Goal: Task Accomplishment & Management: Use online tool/utility

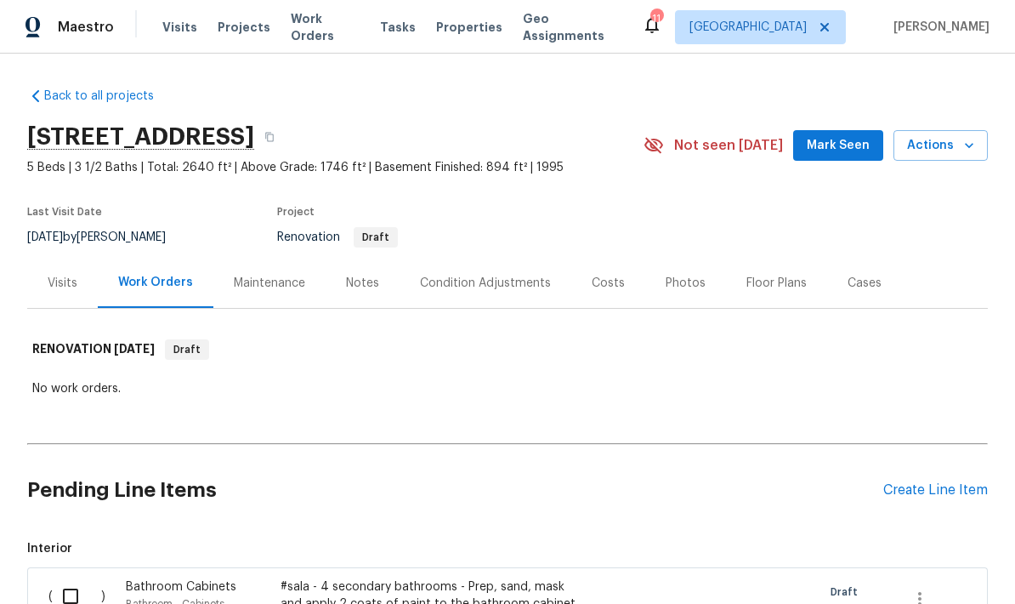
click at [763, 267] on div "Floor Plans" at bounding box center [776, 283] width 101 height 50
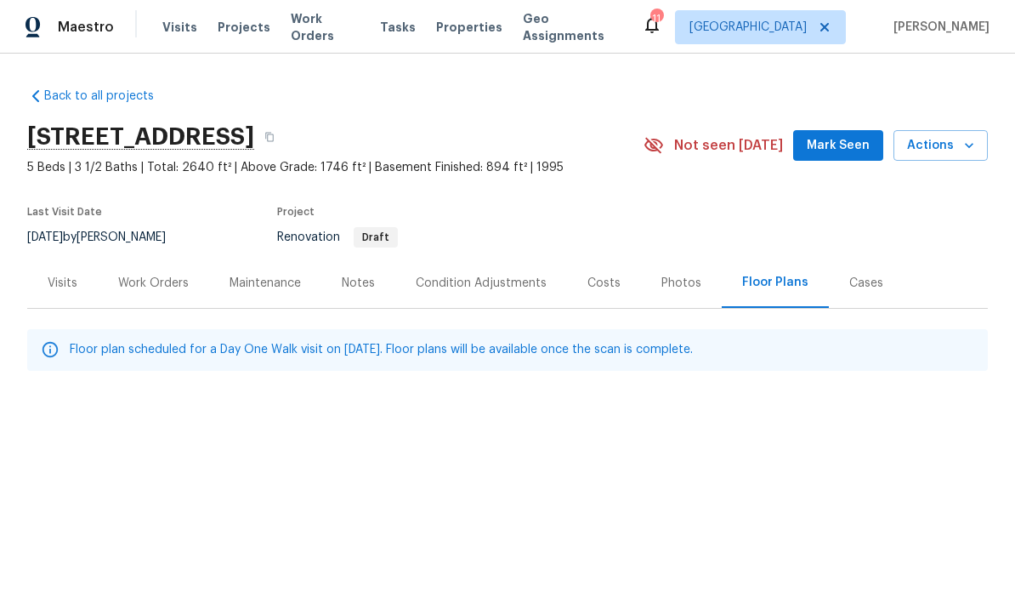
click at [975, 152] on icon "button" at bounding box center [969, 145] width 17 height 17
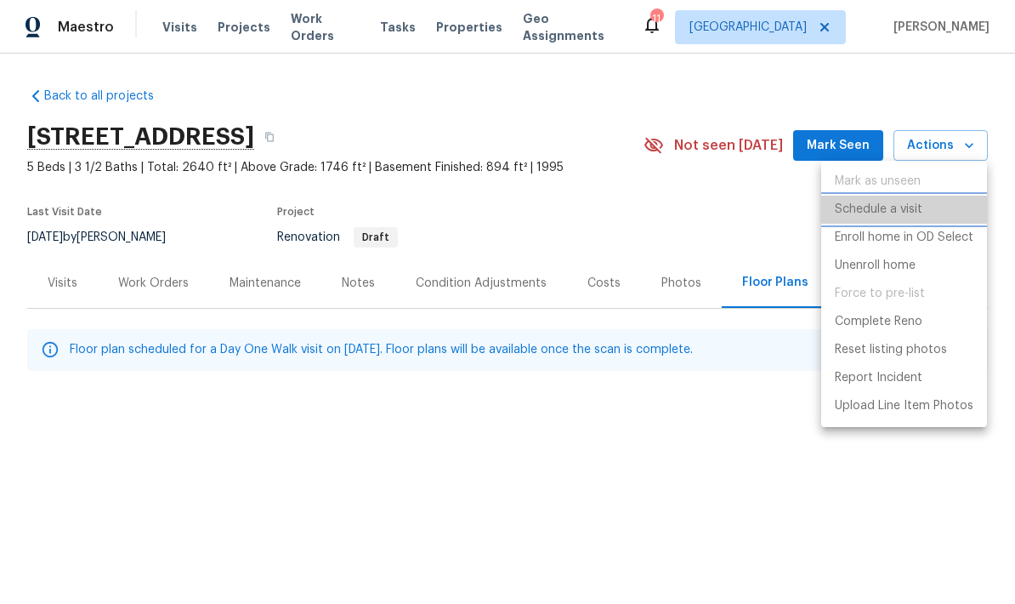
click at [916, 204] on p "Schedule a visit" at bounding box center [879, 210] width 88 height 18
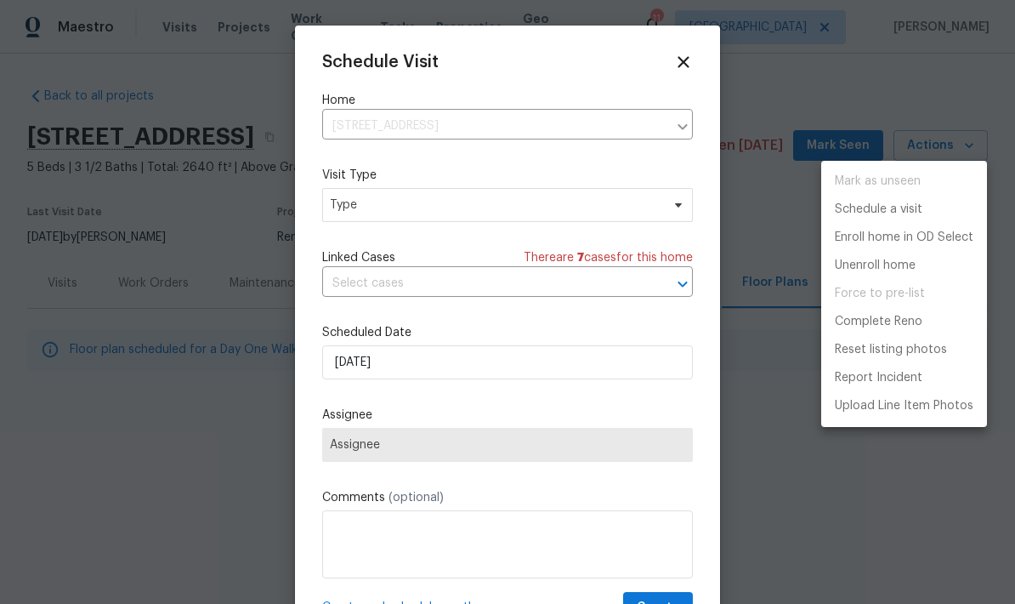
click at [653, 211] on div at bounding box center [507, 302] width 1015 height 604
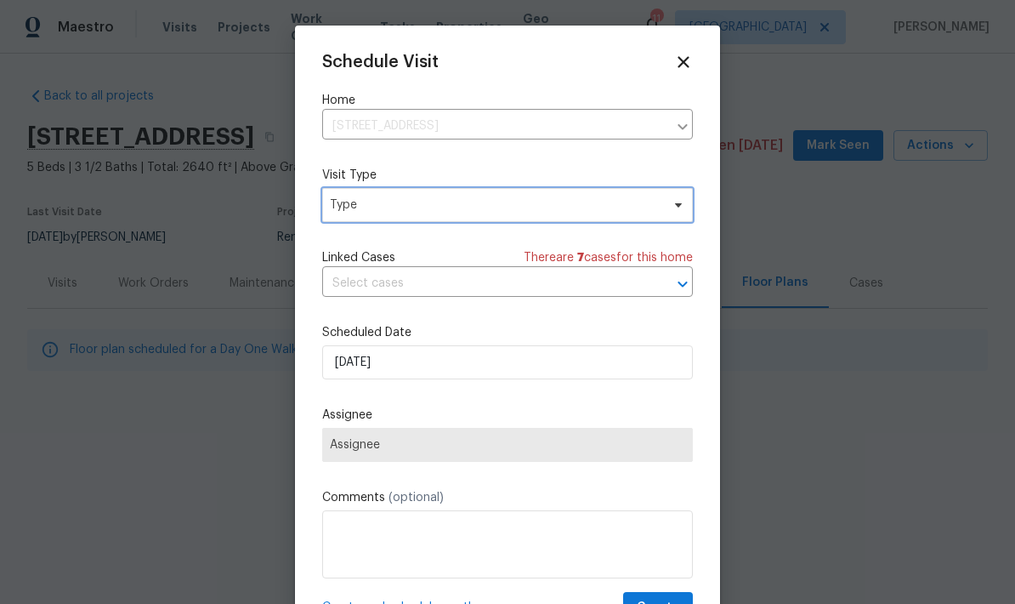
click at [649, 207] on span "Type" at bounding box center [495, 204] width 331 height 17
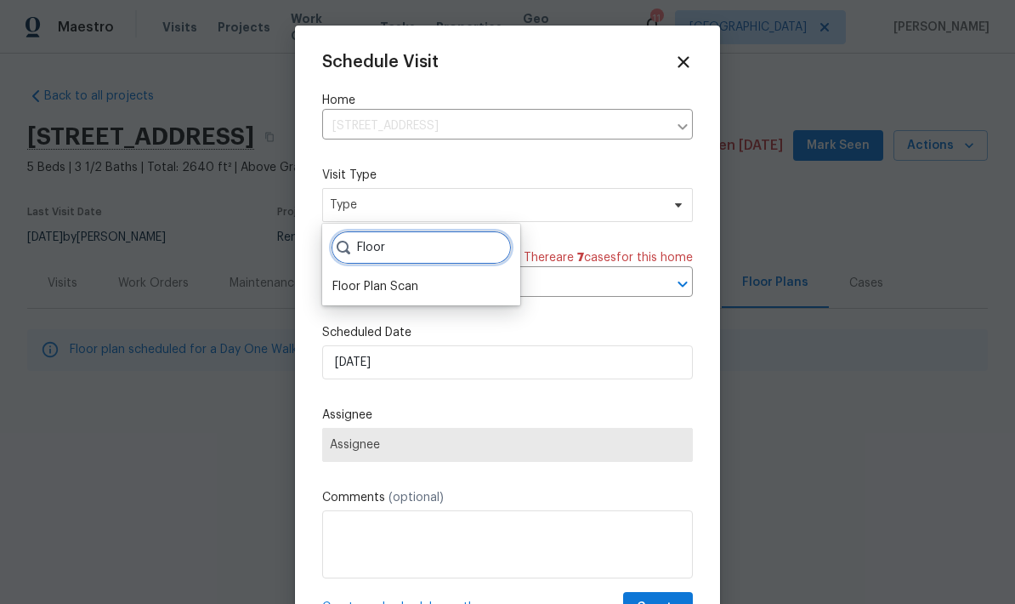
type input "Floor"
click at [417, 280] on div "Floor Plan Scan" at bounding box center [375, 286] width 86 height 17
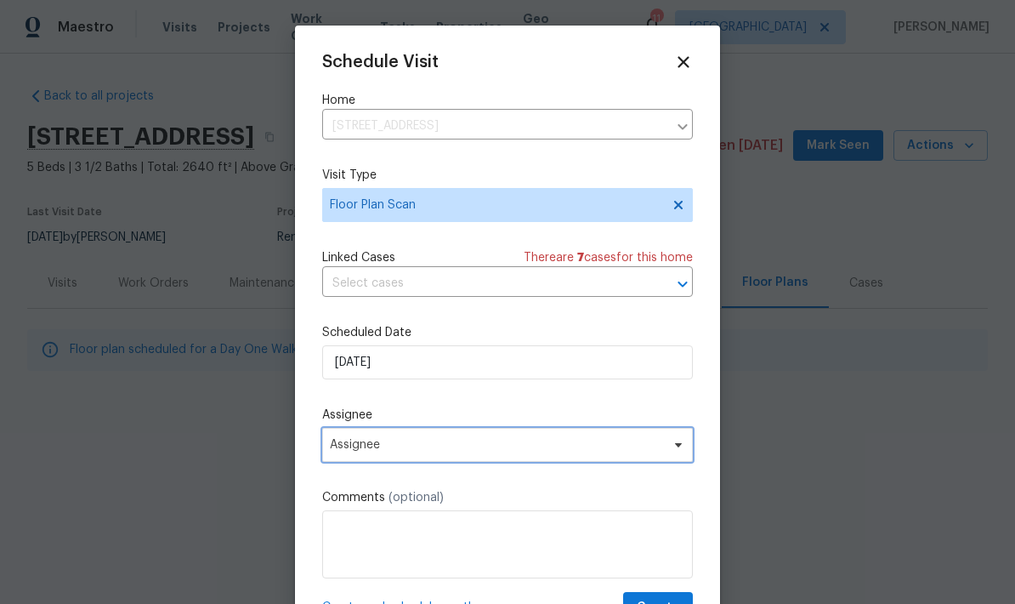
click at [471, 451] on span "Assignee" at bounding box center [496, 445] width 333 height 14
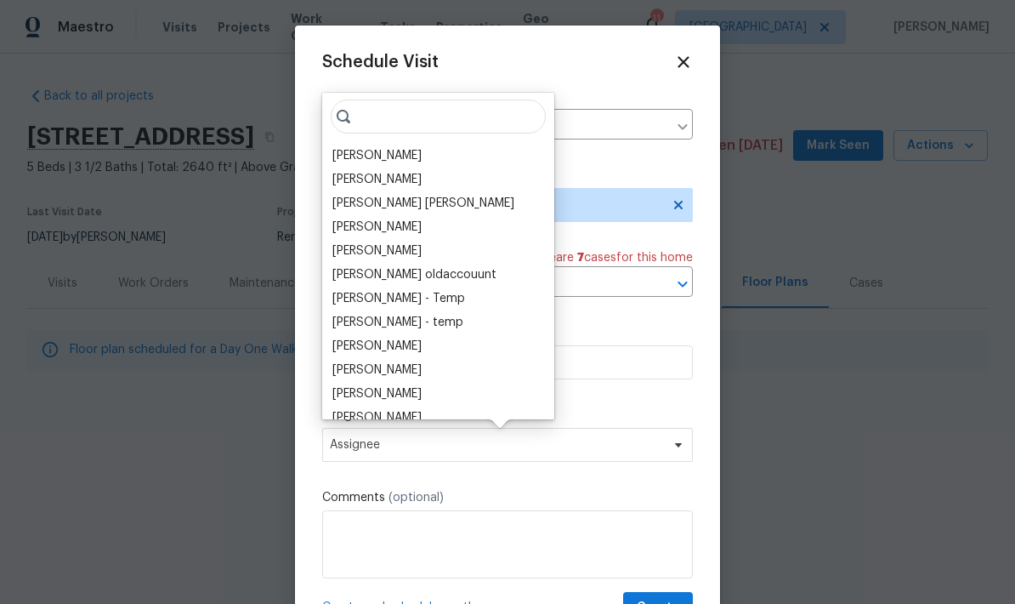
click at [410, 151] on div "[PERSON_NAME]" at bounding box center [438, 156] width 222 height 24
click at [383, 149] on div "[PERSON_NAME]" at bounding box center [376, 155] width 89 height 17
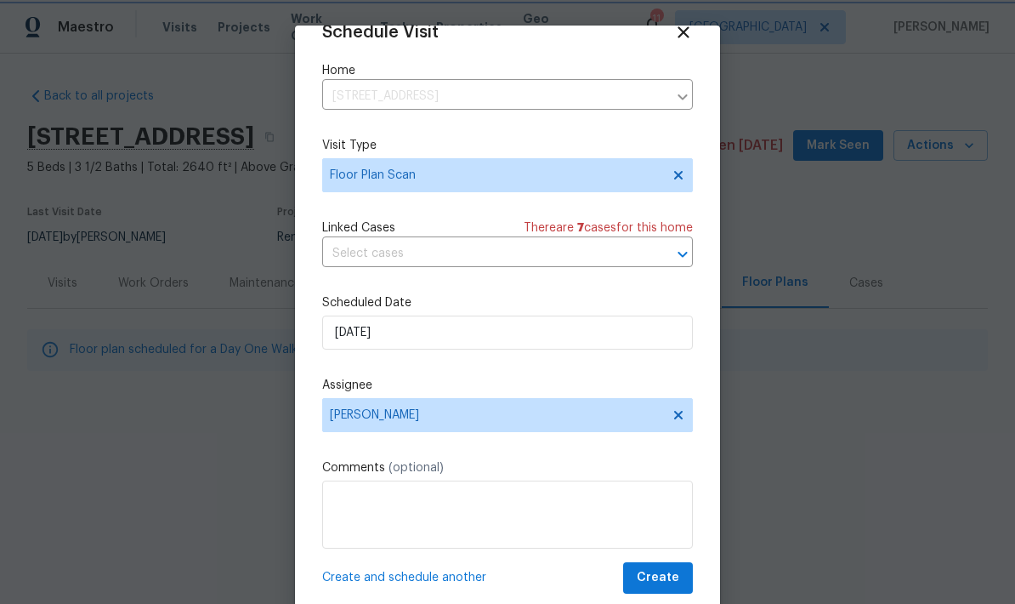
scroll to position [33, 0]
click at [672, 578] on span "Create" at bounding box center [658, 577] width 43 height 21
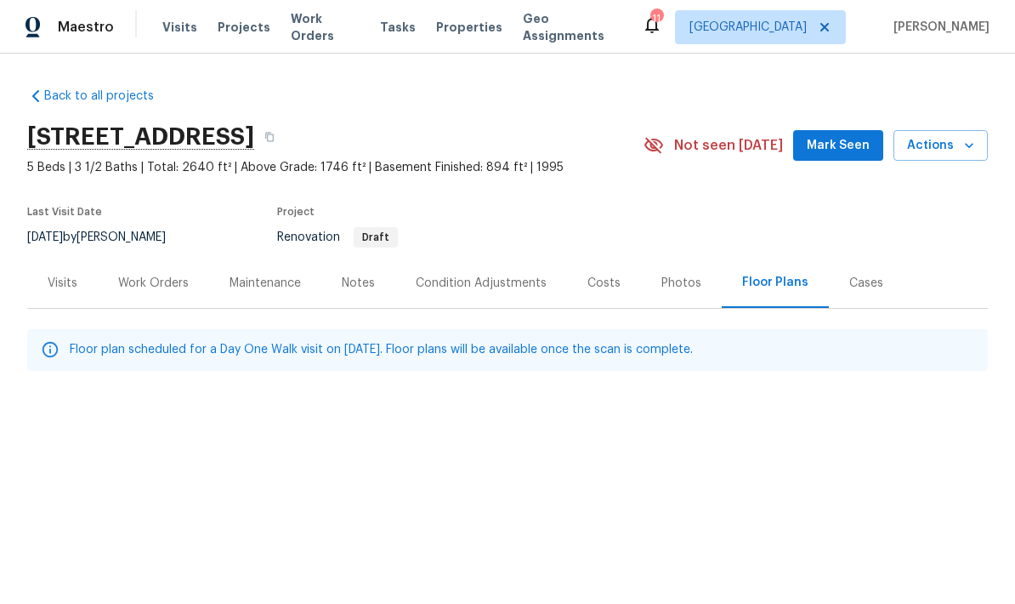
click at [376, 284] on div "Notes" at bounding box center [358, 283] width 74 height 50
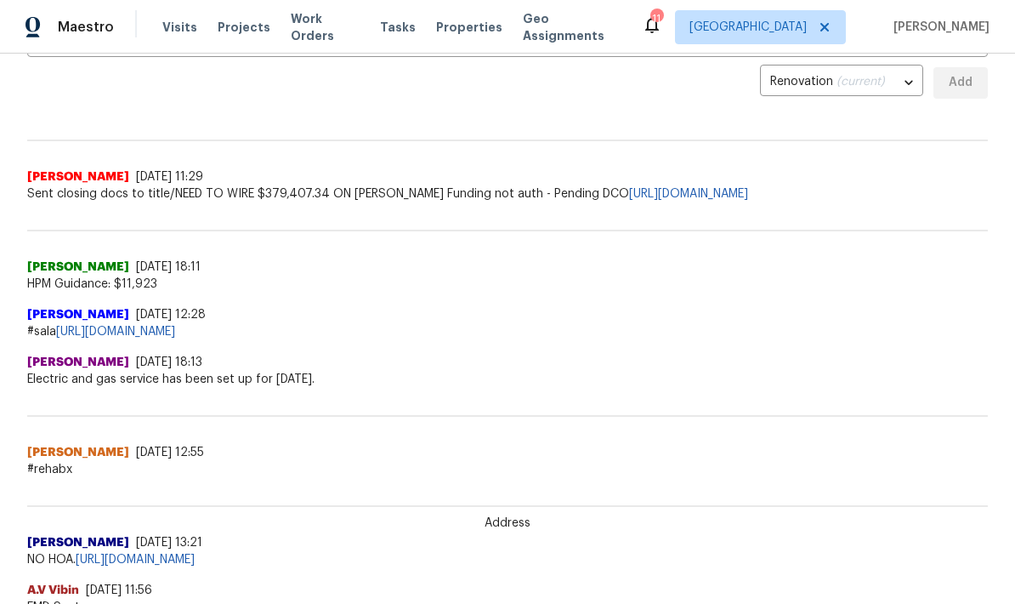
scroll to position [375, 0]
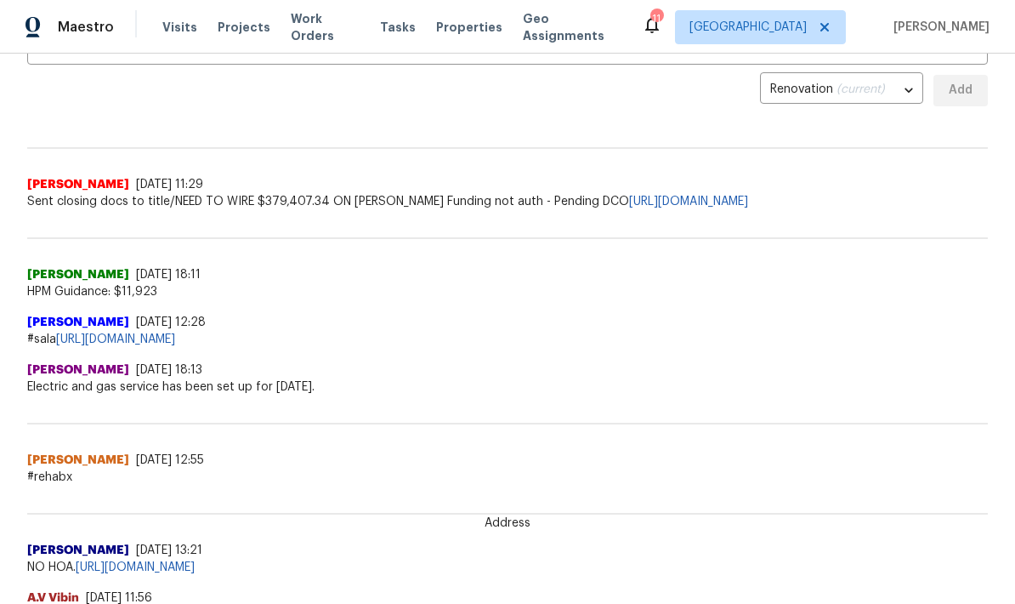
click at [175, 337] on link "https://docs.google.com/spreadsheets/d/1mef1sMy_wzMH-a5YcNNNfu8szcDvLaOK3a-RJ-L…" at bounding box center [115, 339] width 119 height 12
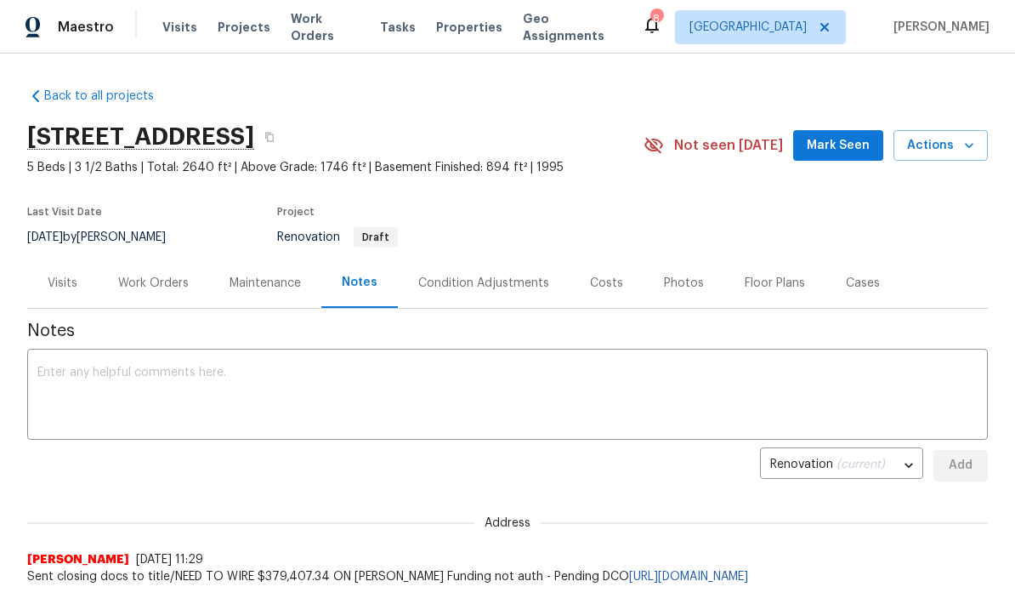
scroll to position [0, 0]
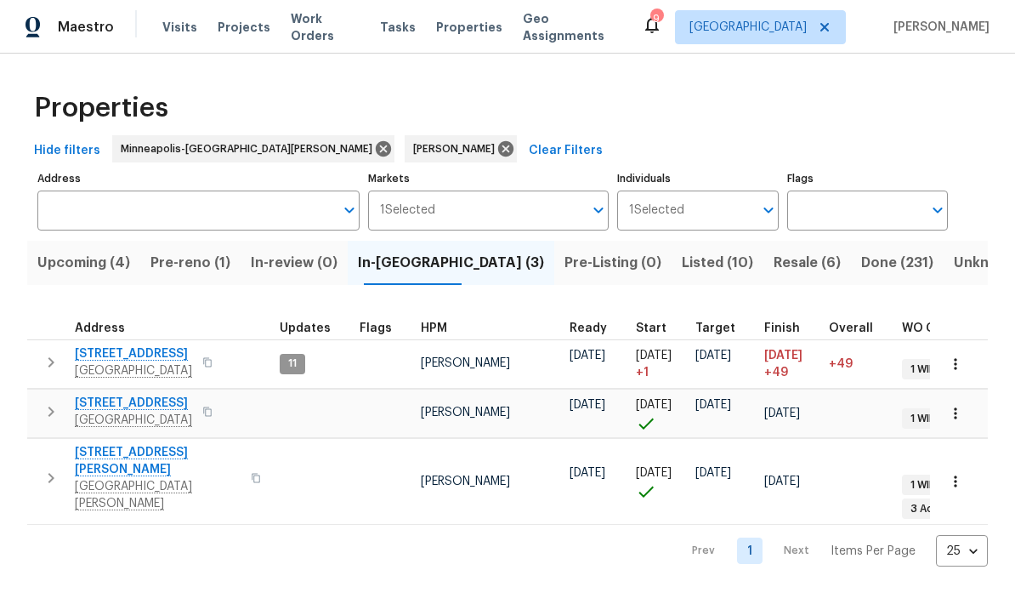
click at [189, 267] on span "Pre-reno (1)" at bounding box center [190, 263] width 80 height 24
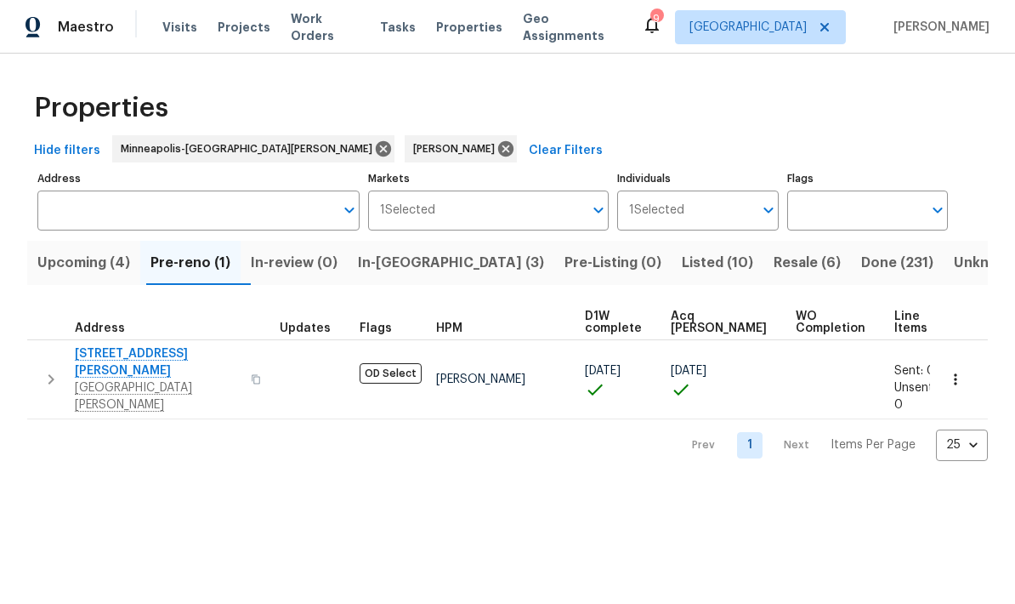
click at [430, 259] on span "In-reno (3)" at bounding box center [451, 263] width 186 height 24
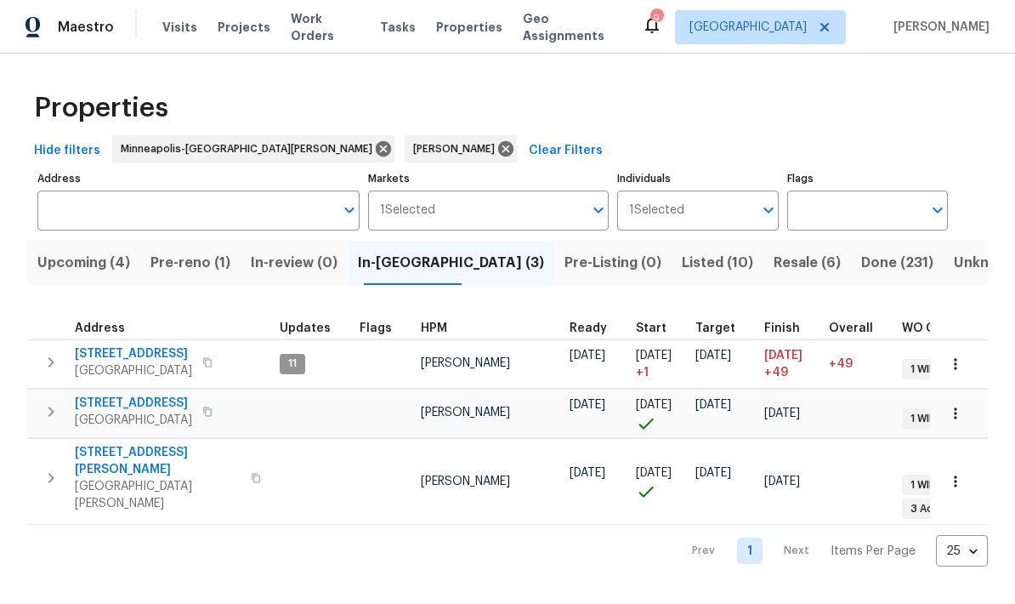
click at [105, 254] on span "Upcoming (4)" at bounding box center [83, 263] width 93 height 24
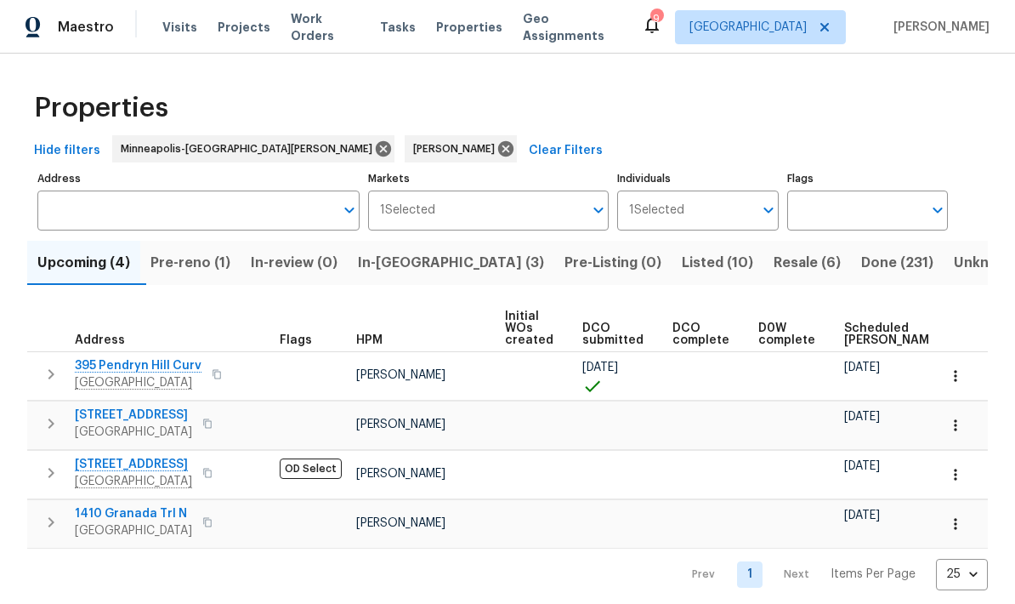
click at [212, 371] on icon "button" at bounding box center [217, 374] width 10 height 10
click at [214, 377] on icon "button" at bounding box center [217, 374] width 10 height 10
click at [216, 378] on icon "button" at bounding box center [217, 374] width 10 height 10
click at [213, 376] on icon "button" at bounding box center [217, 374] width 10 height 10
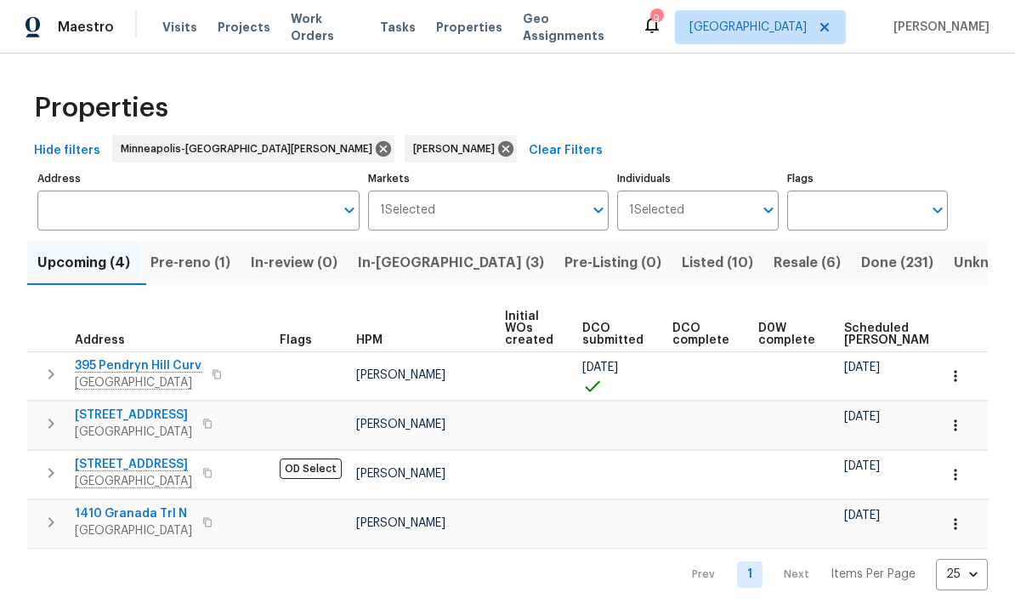
click at [444, 255] on span "In-reno (3)" at bounding box center [451, 263] width 186 height 24
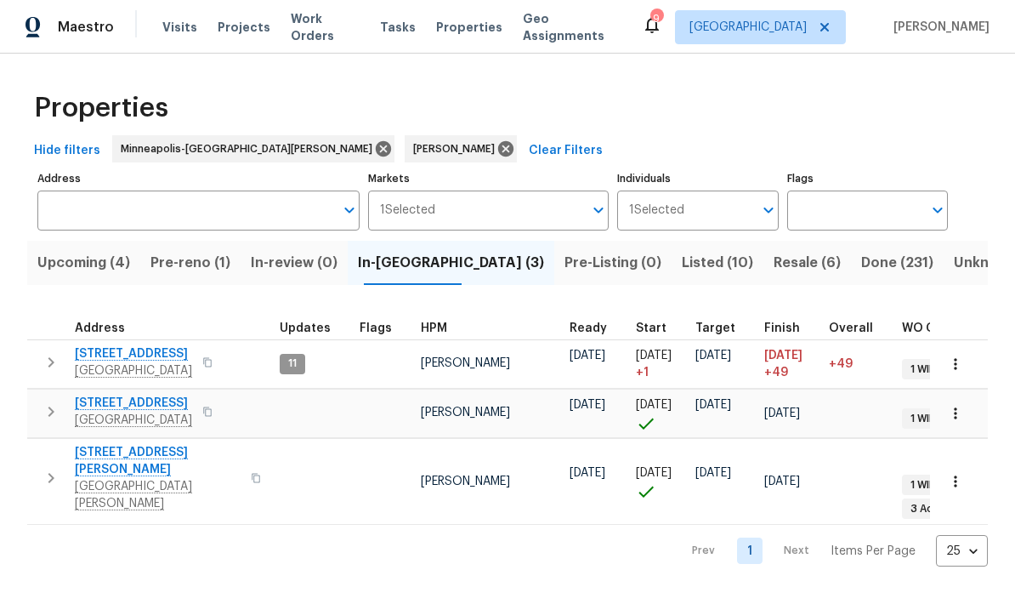
click at [197, 418] on button "button" at bounding box center [207, 412] width 20 height 24
click at [202, 412] on icon "button" at bounding box center [207, 411] width 10 height 10
click at [202, 413] on icon "button" at bounding box center [207, 411] width 10 height 10
click at [196, 267] on span "Pre-reno (1)" at bounding box center [190, 263] width 80 height 24
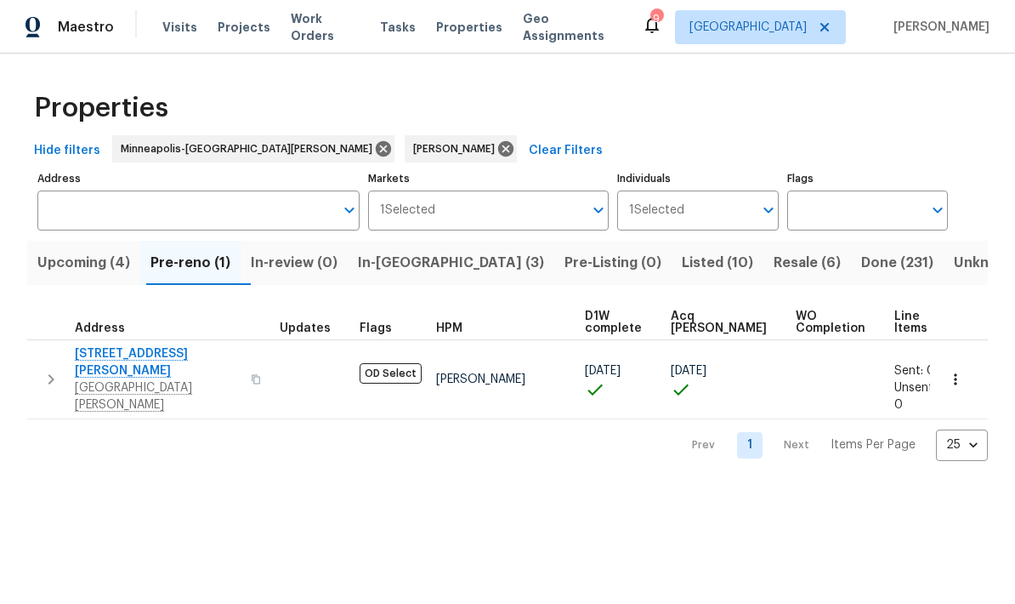
click at [77, 264] on span "Upcoming (4)" at bounding box center [83, 263] width 93 height 24
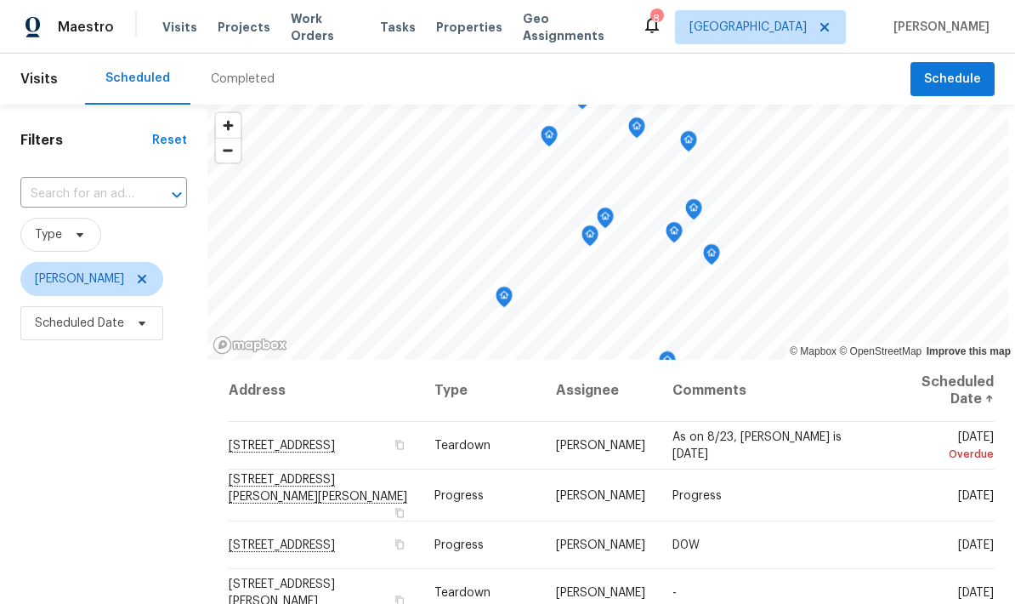
scroll to position [-1, 0]
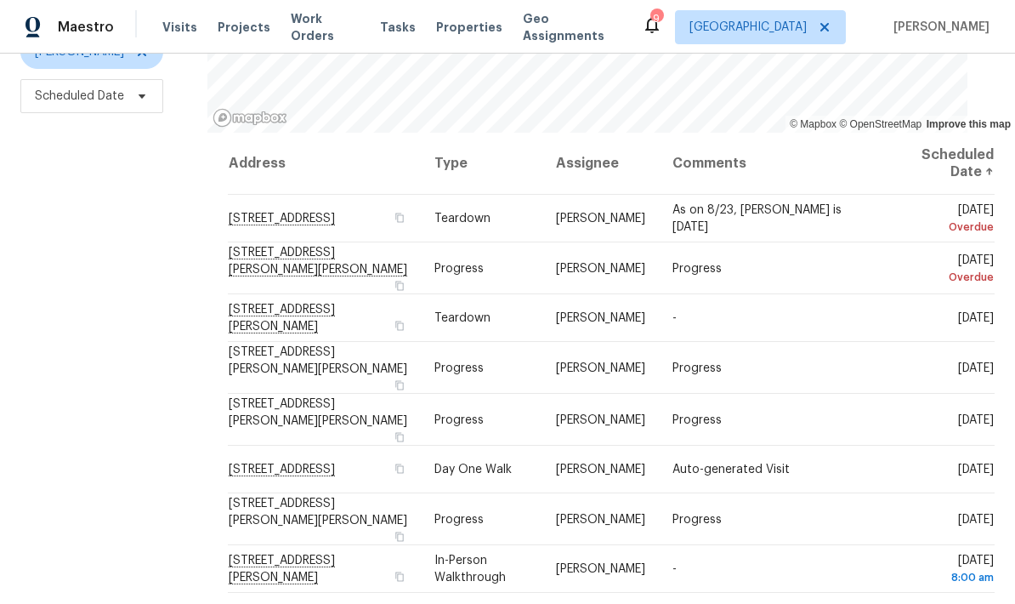
scroll to position [225, 0]
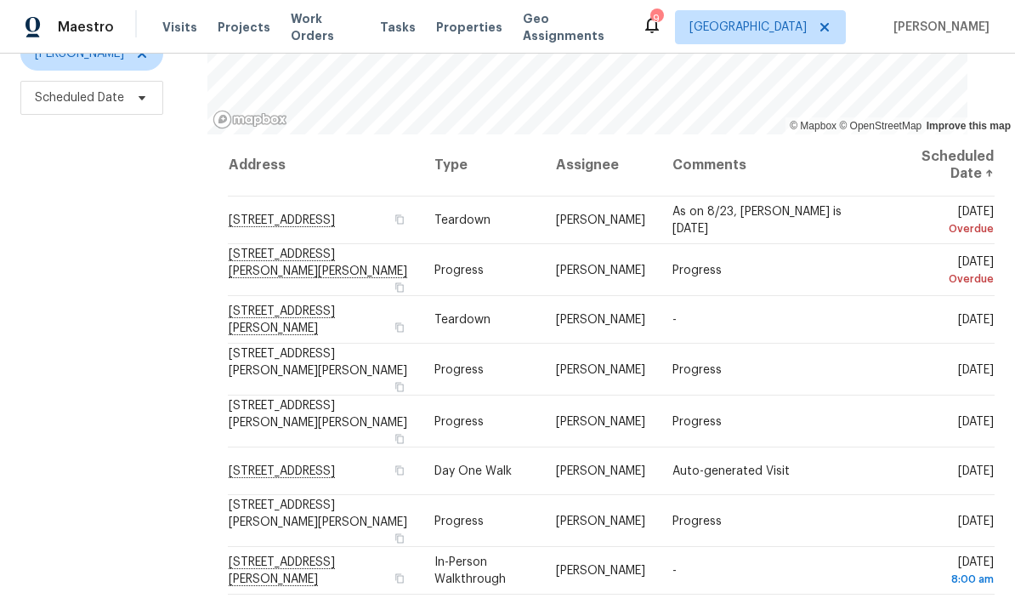
click at [662, 14] on div "9" at bounding box center [656, 18] width 12 height 17
click at [662, 10] on div "9" at bounding box center [656, 18] width 12 height 17
click at [659, 31] on icon at bounding box center [652, 25] width 14 height 17
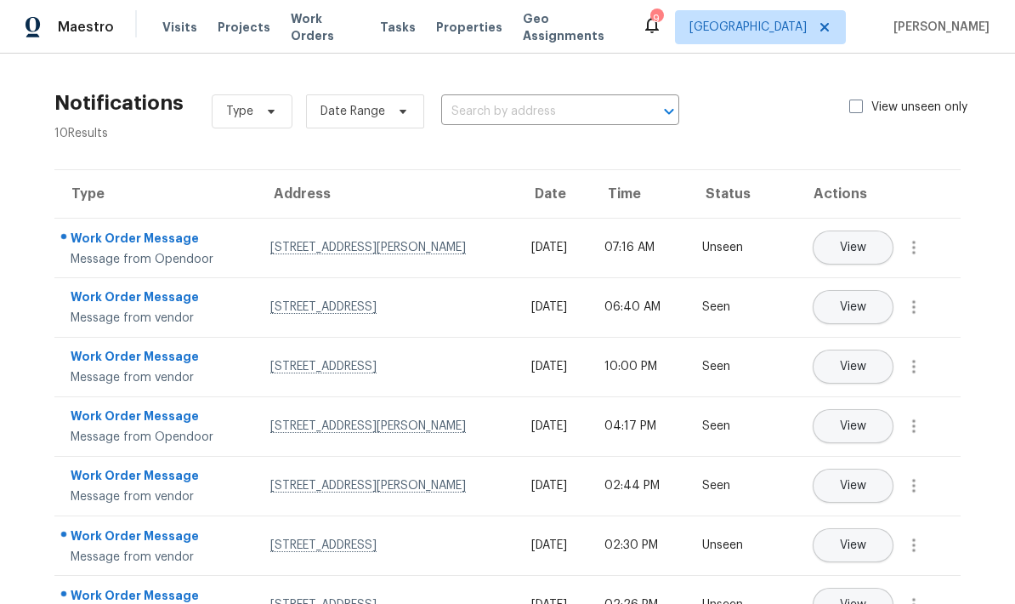
click at [116, 242] on div "Work Order Message" at bounding box center [157, 240] width 173 height 21
click at [127, 243] on div "Work Order Message" at bounding box center [157, 240] width 173 height 21
click at [128, 235] on div "Work Order Message" at bounding box center [157, 240] width 173 height 21
click at [856, 241] on span "View" at bounding box center [853, 247] width 26 height 13
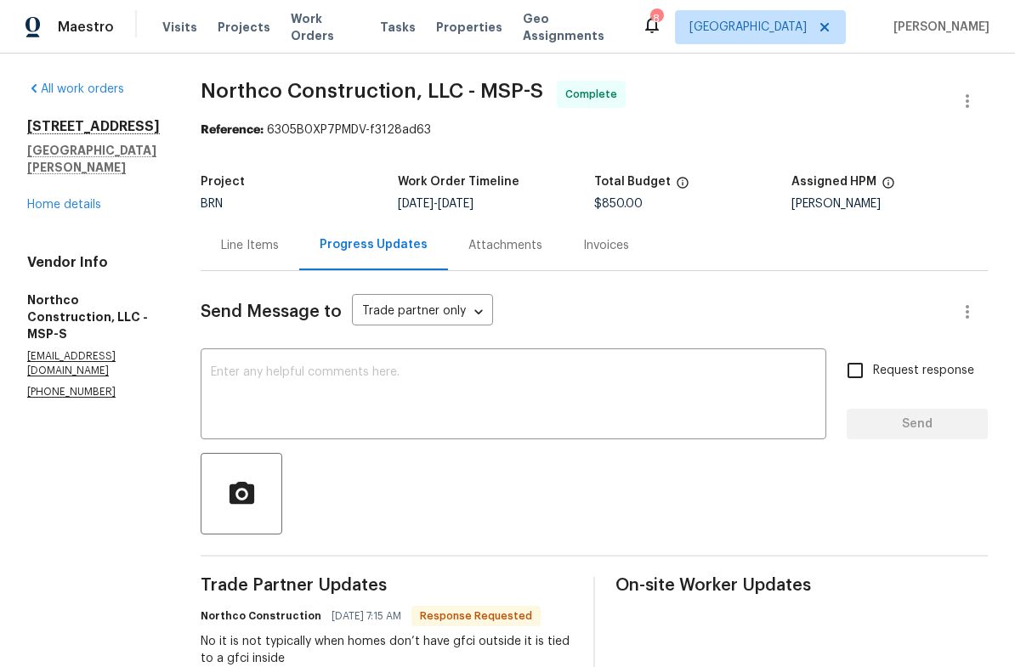
click at [77, 210] on link "Home details" at bounding box center [64, 205] width 74 height 12
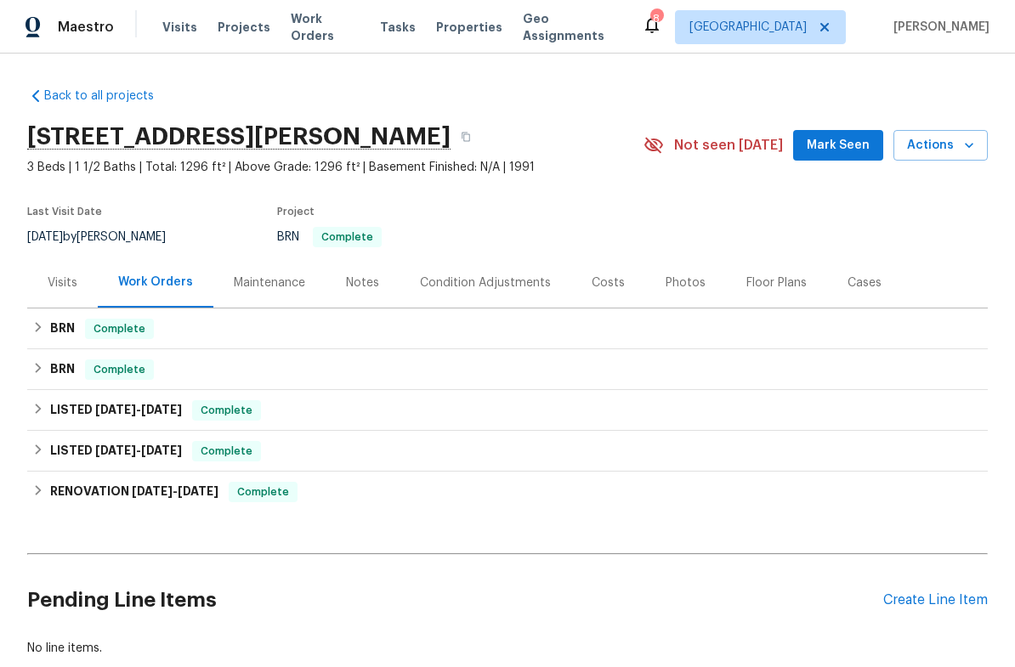
click at [853, 154] on span "Mark Seen" at bounding box center [838, 145] width 63 height 21
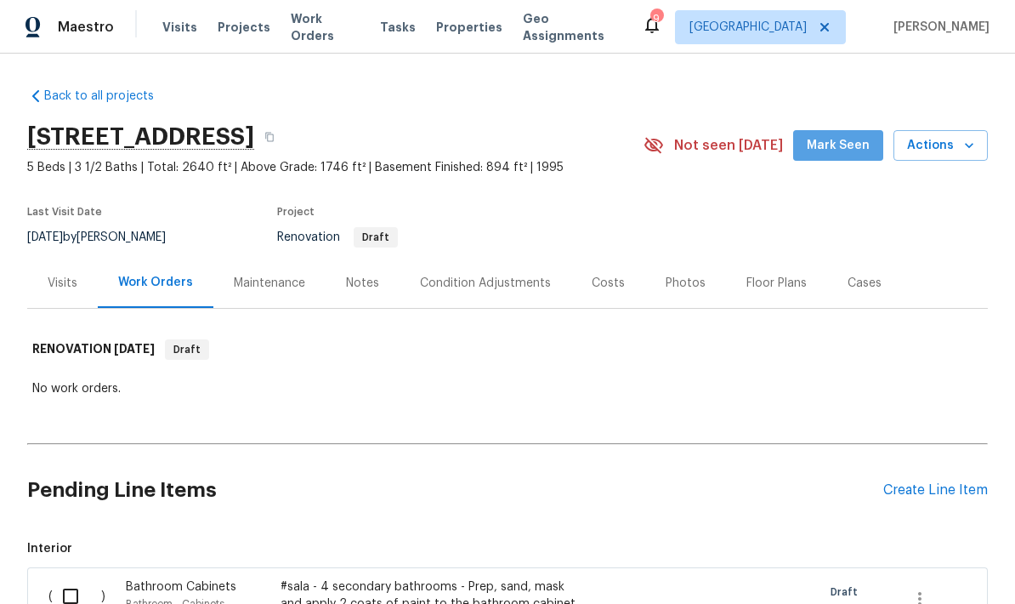
click at [851, 154] on span "Mark Seen" at bounding box center [838, 145] width 63 height 21
click at [778, 289] on div "Floor Plans" at bounding box center [776, 283] width 60 height 17
